Goal: Task Accomplishment & Management: Use online tool/utility

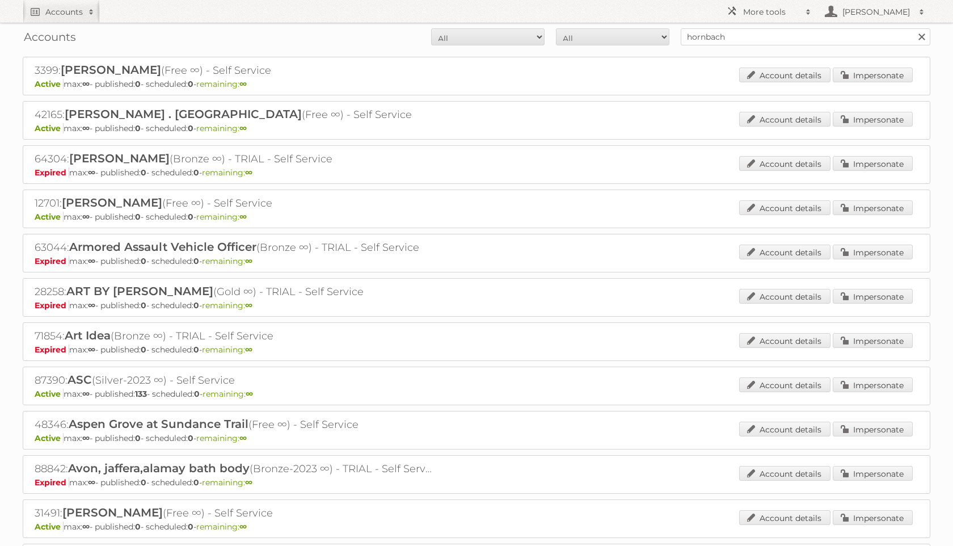
type input "hornbach"
click at [913, 28] on input "Search" at bounding box center [921, 36] width 17 height 17
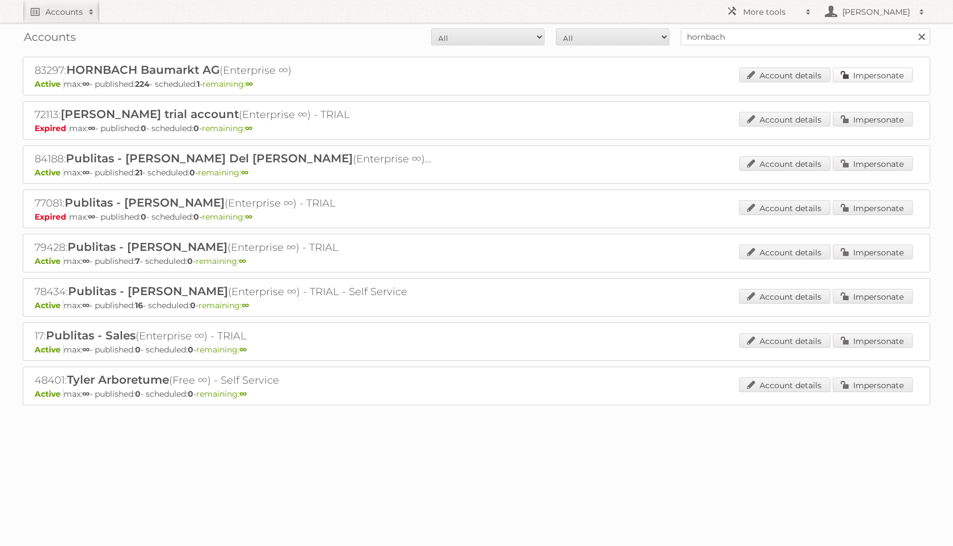
click at [884, 78] on link "Impersonate" at bounding box center [873, 75] width 80 height 15
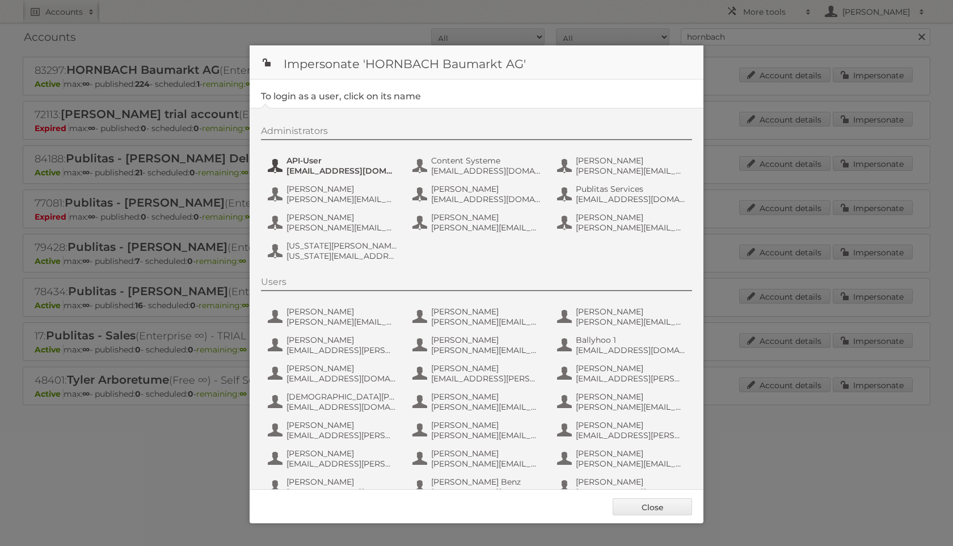
click at [277, 167] on button "API-User api-publitas@hornbach.com" at bounding box center [333, 165] width 133 height 23
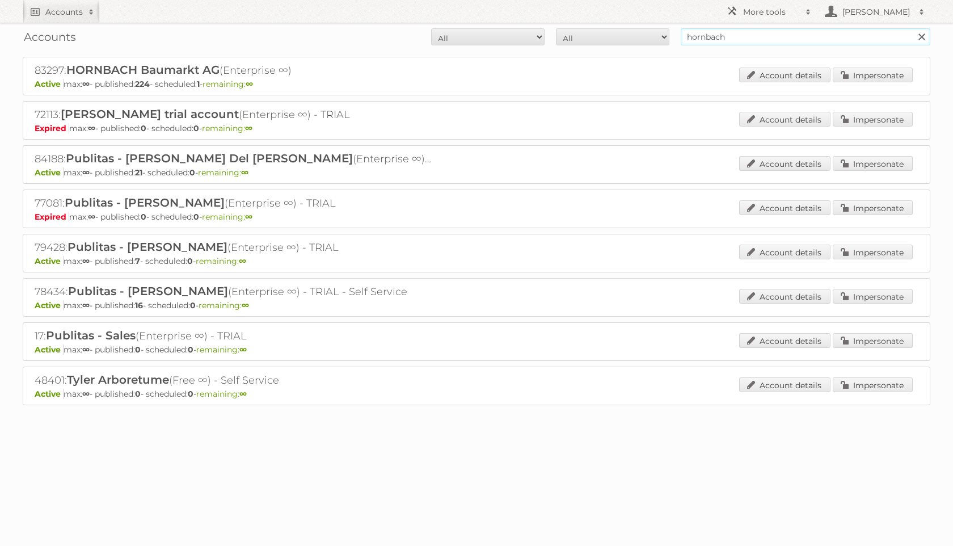
click at [725, 37] on input "hornbach" at bounding box center [806, 36] width 250 height 17
type input "kluswijs"
click at [913, 28] on input "Search" at bounding box center [921, 36] width 17 height 17
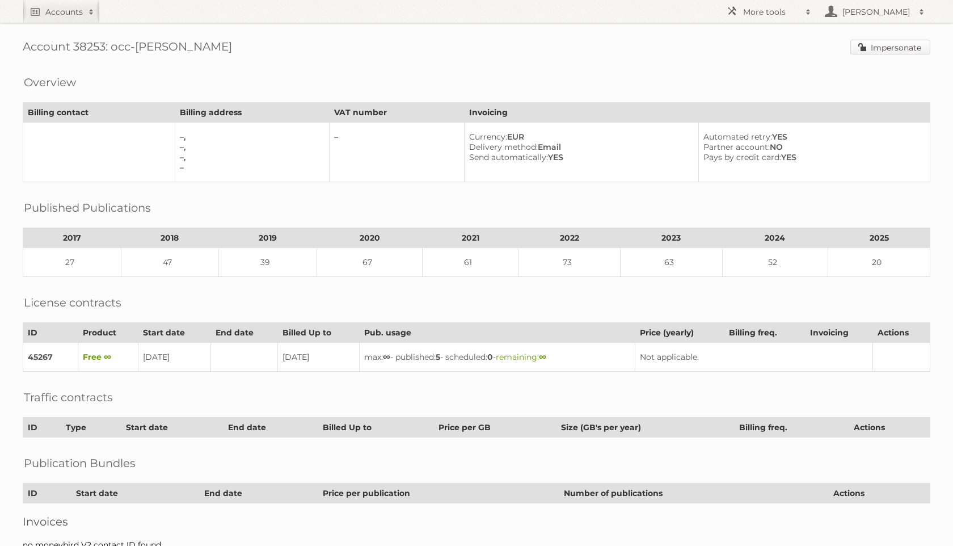
click at [876, 48] on link "Impersonate" at bounding box center [890, 47] width 80 height 15
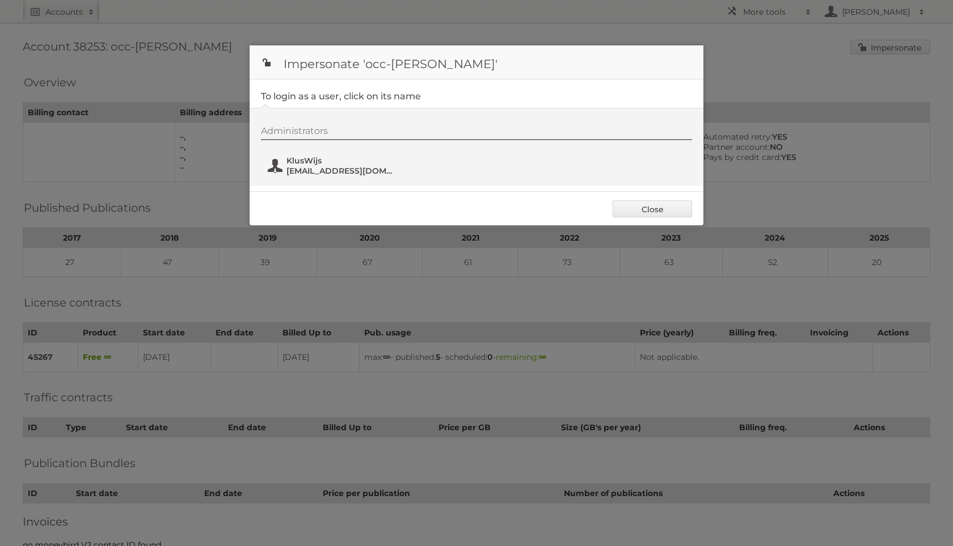
click at [296, 172] on span "marketing@kluswijs.nl" at bounding box center [341, 171] width 110 height 10
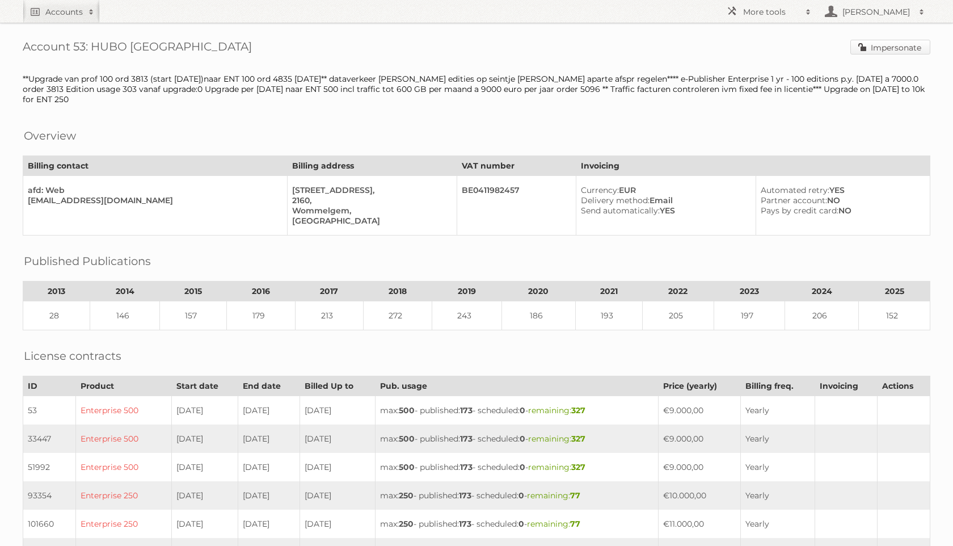
click at [876, 47] on link "Impersonate" at bounding box center [890, 47] width 80 height 15
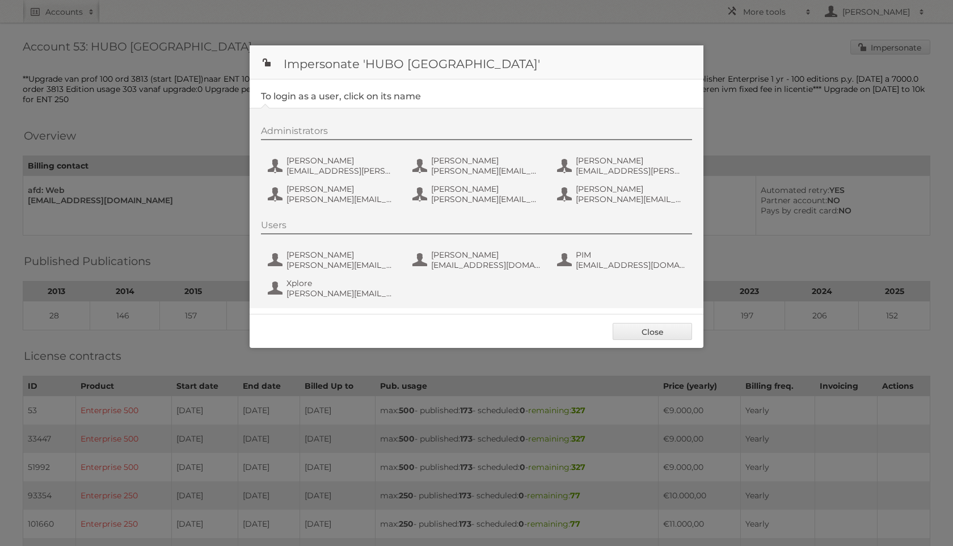
click at [325, 182] on div "Administrators [PERSON_NAME] [PERSON_NAME][EMAIL_ADDRESS][PERSON_NAME][DOMAIN_N…" at bounding box center [482, 166] width 442 height 83
click at [324, 171] on span "[EMAIL_ADDRESS][PERSON_NAME][DOMAIN_NAME]" at bounding box center [341, 171] width 110 height 10
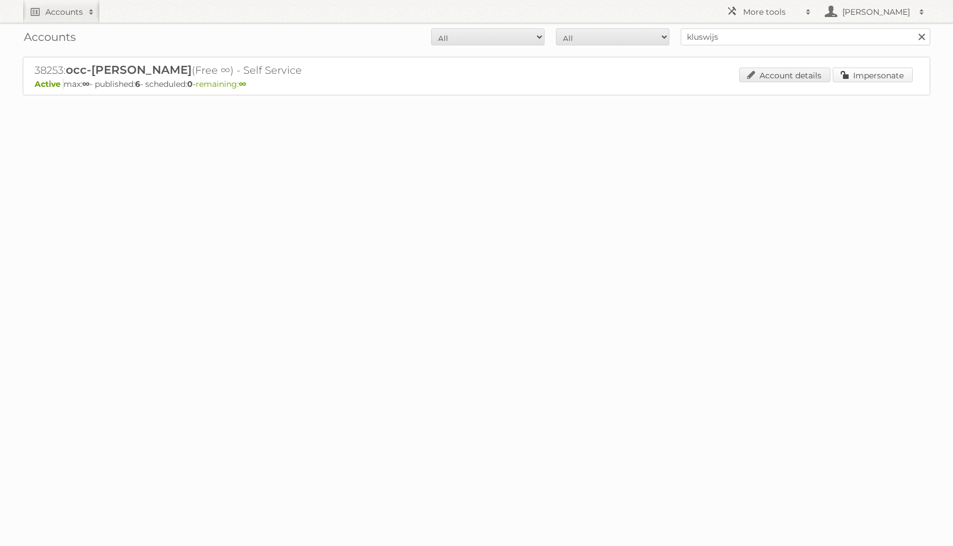
click at [855, 74] on link "Impersonate" at bounding box center [873, 75] width 80 height 15
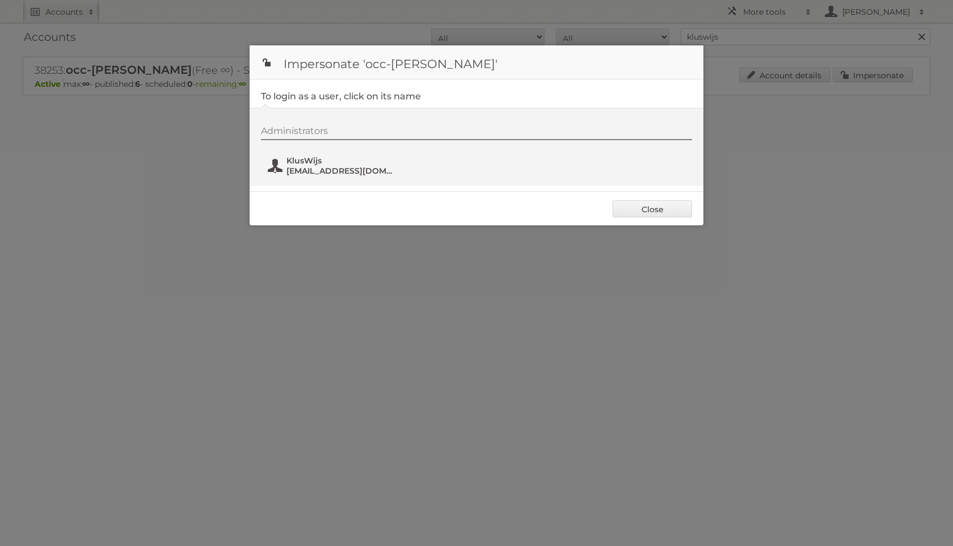
click at [291, 162] on span "KlusWijs" at bounding box center [341, 160] width 110 height 10
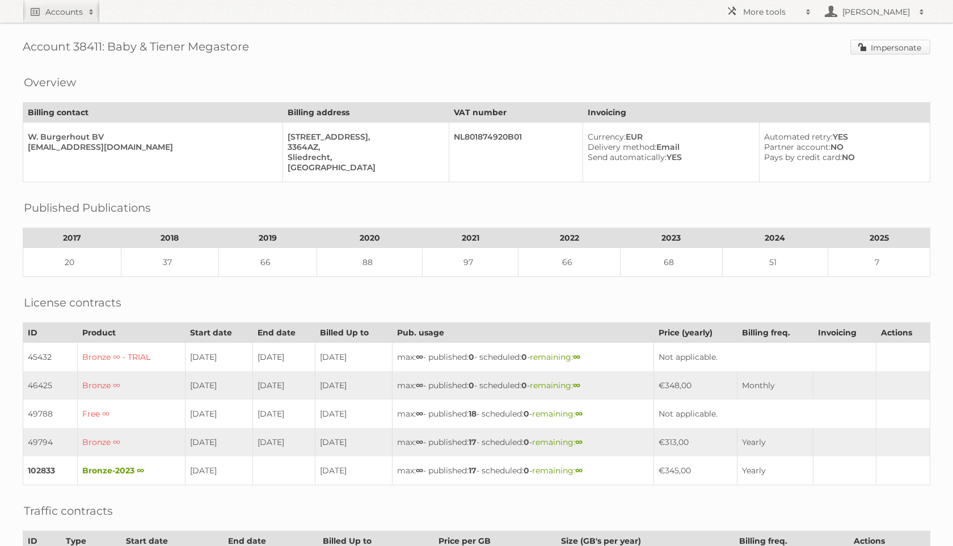
click at [874, 52] on link "Impersonate" at bounding box center [890, 47] width 80 height 15
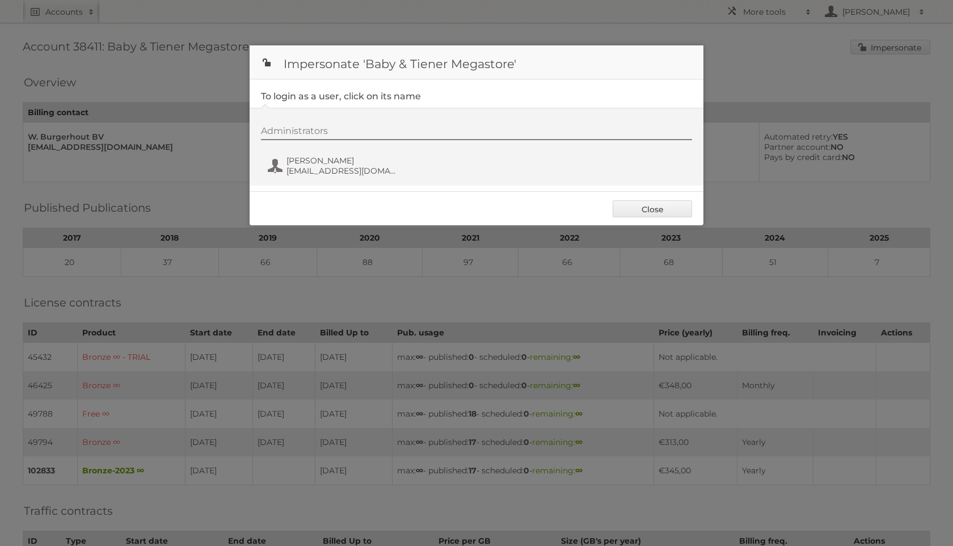
click at [310, 182] on div "Administrators [PERSON_NAME] [EMAIL_ADDRESS][DOMAIN_NAME]" at bounding box center [477, 147] width 454 height 78
click at [310, 165] on span "Jordy Schipper" at bounding box center [341, 160] width 110 height 10
